Goal: Transaction & Acquisition: Purchase product/service

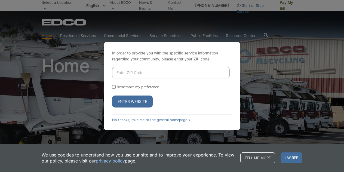
click at [137, 73] on input "Enter ZIP Code" at bounding box center [171, 72] width 118 height 11
type input "91901"
click at [115, 88] on input "Remember my preference" at bounding box center [114, 87] width 4 height 4
checkbox input "true"
click at [139, 105] on button "Enter Website" at bounding box center [132, 102] width 41 height 12
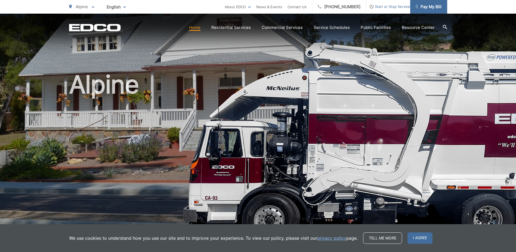
click at [340, 10] on link "Pay My Bill" at bounding box center [428, 7] width 37 height 14
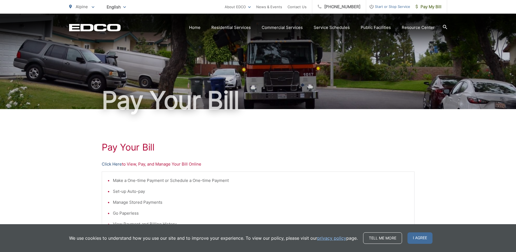
click at [117, 164] on link "Click Here" at bounding box center [112, 164] width 20 height 7
